Goal: Task Accomplishment & Management: Manage account settings

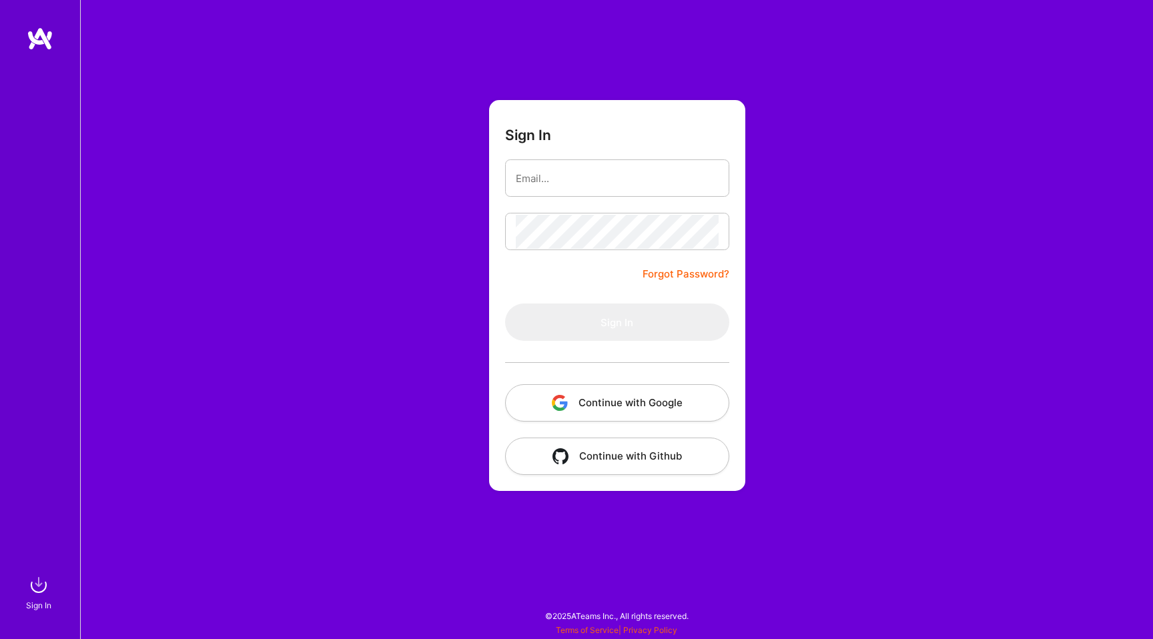
click at [585, 150] on form "Sign In Forgot Password? Sign In Continue with Google Continue with Github" at bounding box center [617, 295] width 256 height 391
click at [589, 178] on input "email" at bounding box center [617, 178] width 203 height 34
type input "[EMAIL_ADDRESS][DOMAIN_NAME]"
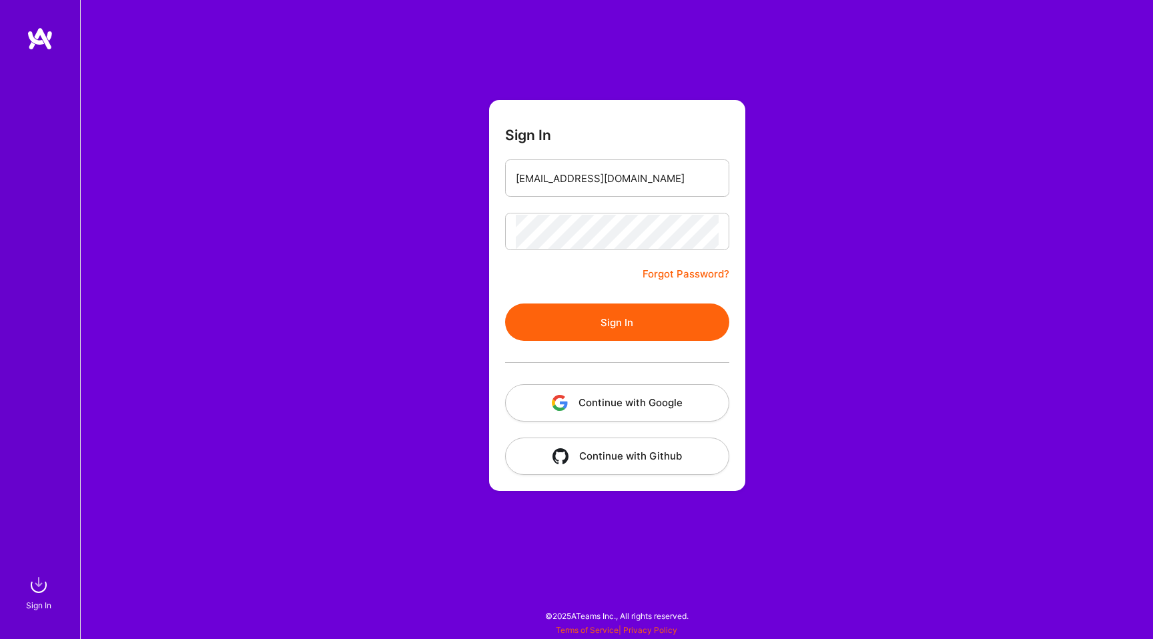
click at [554, 327] on button "Sign In" at bounding box center [617, 322] width 224 height 37
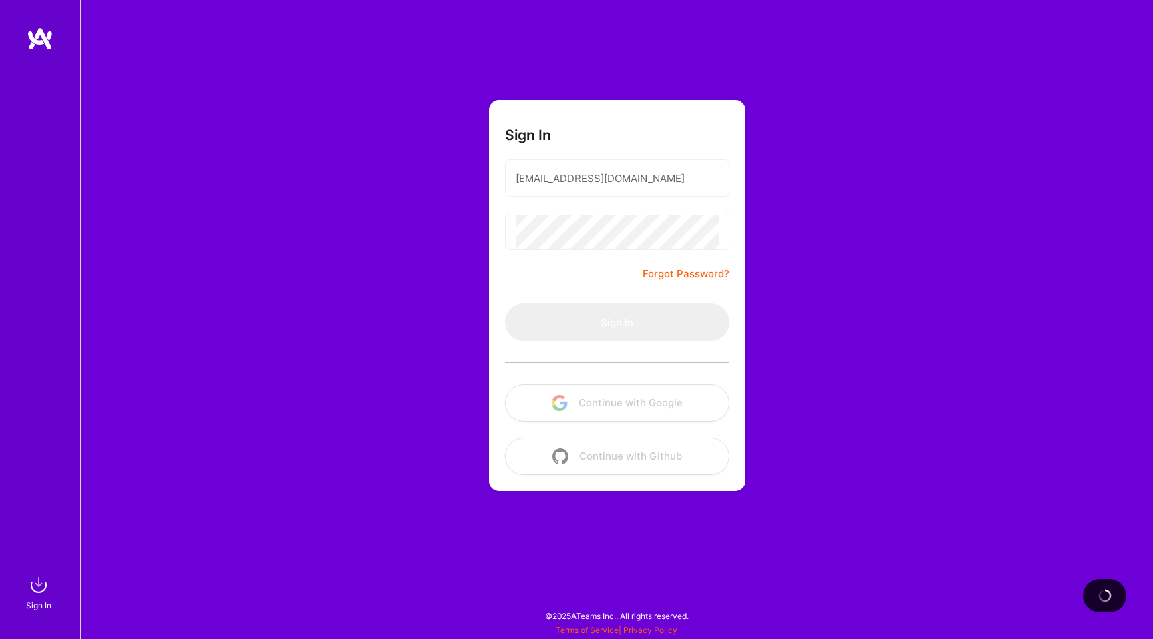
click at [366, 87] on div "Sign In [EMAIL_ADDRESS][DOMAIN_NAME] Forgot Password? Sign In Continue with Goo…" at bounding box center [616, 319] width 1073 height 639
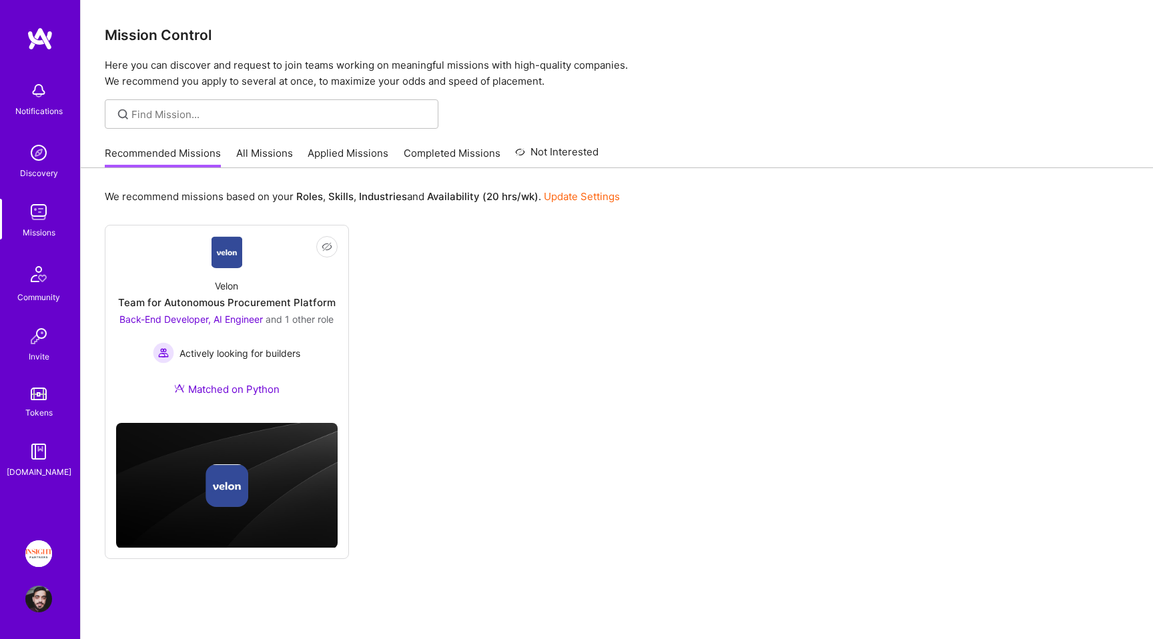
click at [360, 155] on link "Applied Missions" at bounding box center [348, 157] width 81 height 22
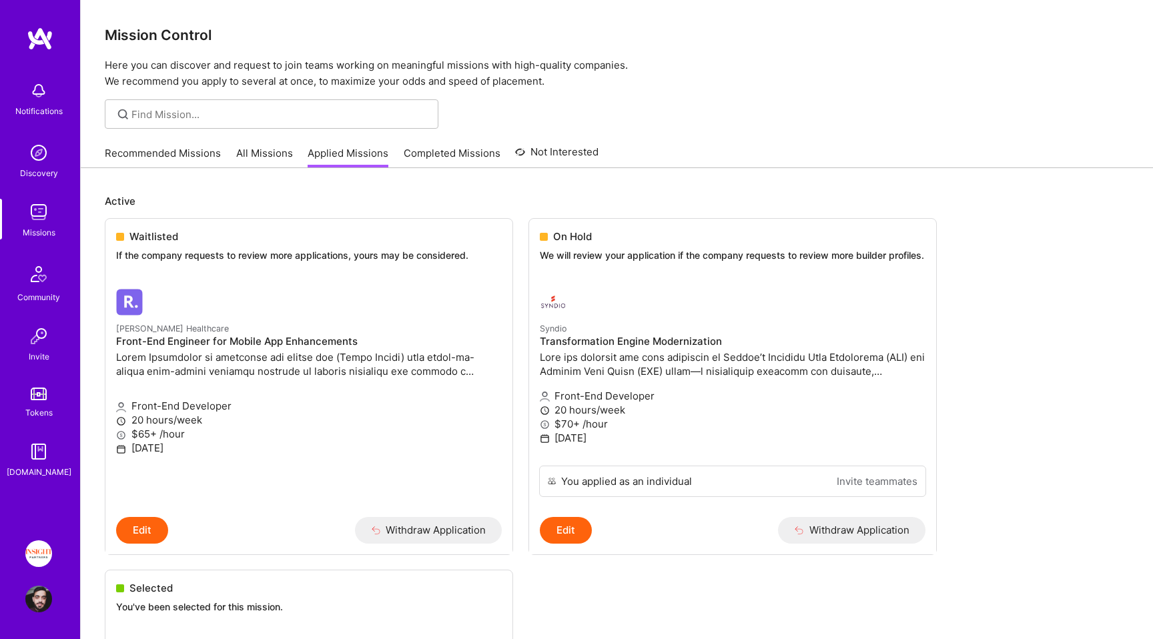
click at [44, 561] on img at bounding box center [38, 553] width 27 height 27
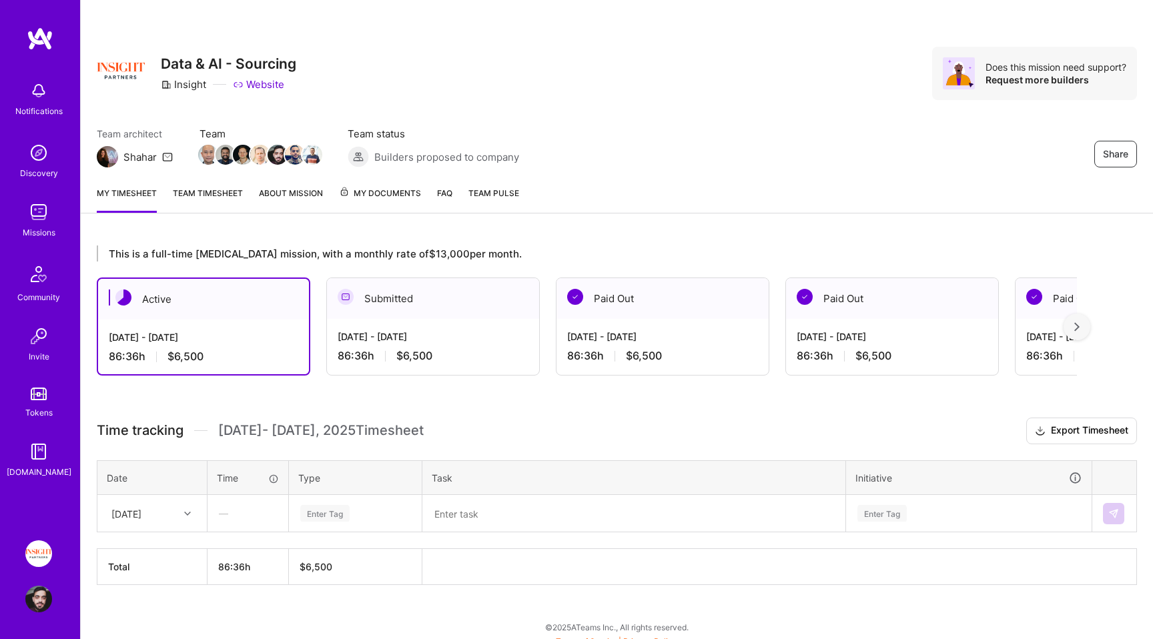
click at [31, 238] on div "Missions" at bounding box center [39, 233] width 33 height 14
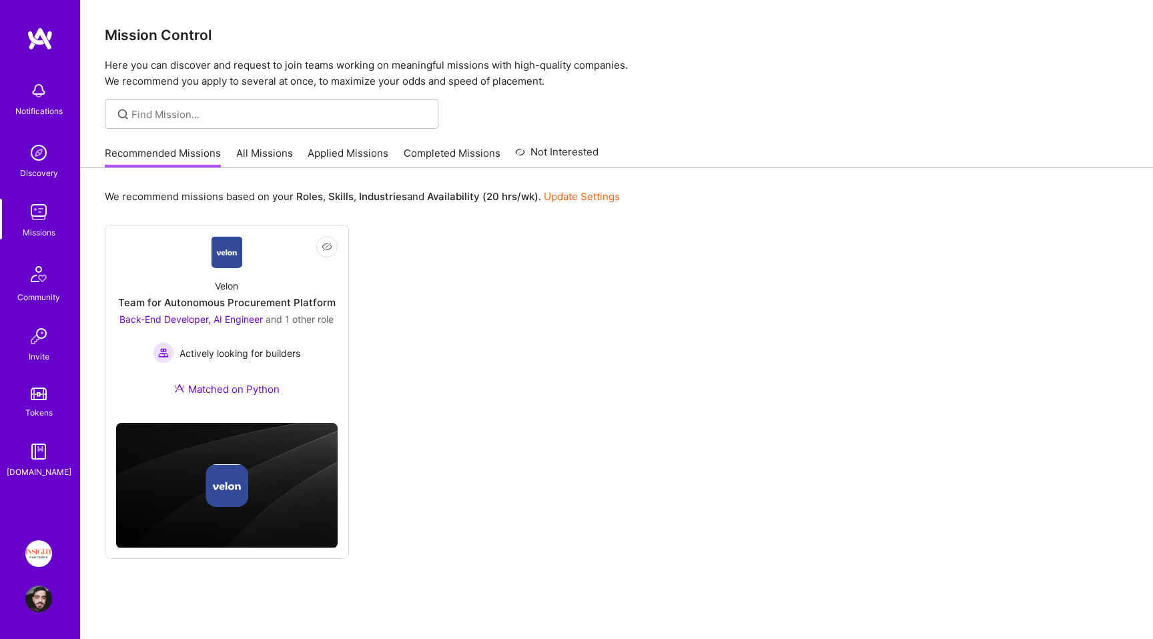
click at [50, 150] on img at bounding box center [38, 152] width 27 height 27
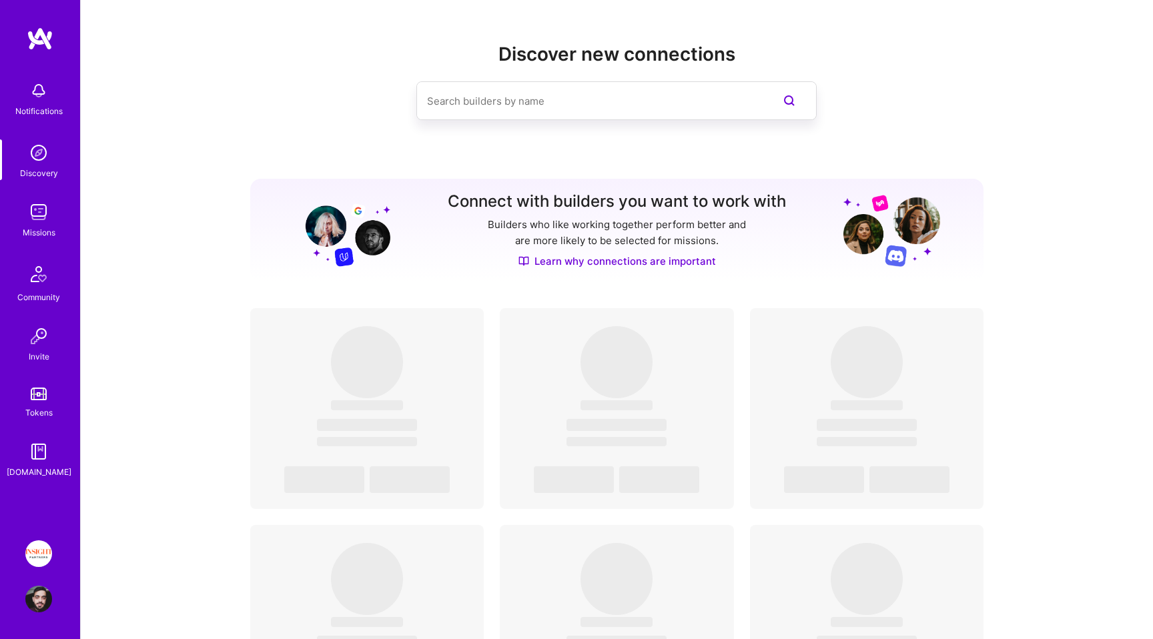
click at [43, 406] on div "Tokens" at bounding box center [38, 413] width 27 height 14
